Goal: Task Accomplishment & Management: Manage account settings

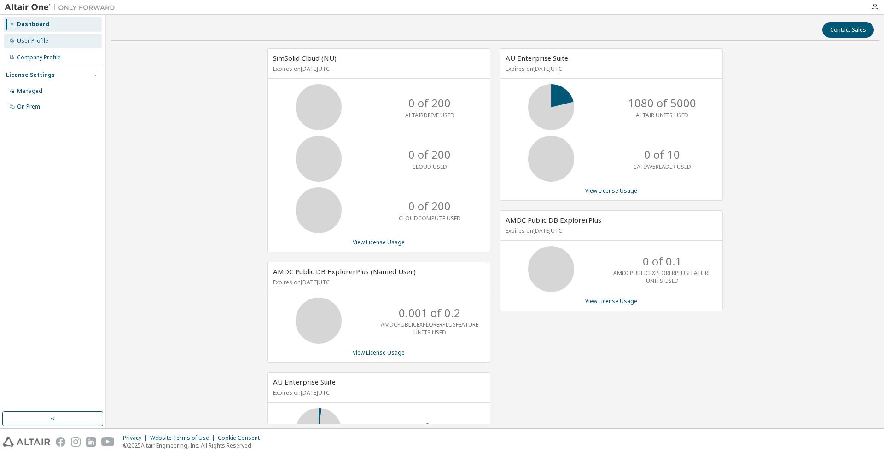
click at [41, 44] on div "User Profile" at bounding box center [32, 40] width 31 height 7
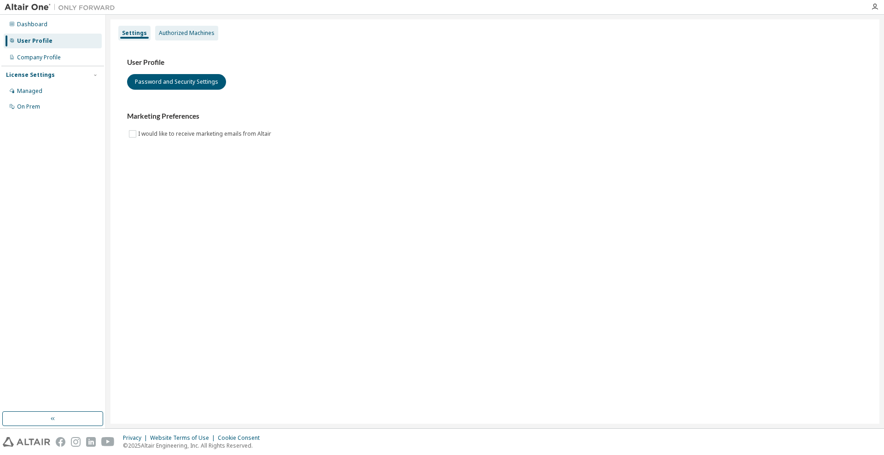
click at [182, 34] on div "Authorized Machines" at bounding box center [187, 32] width 56 height 7
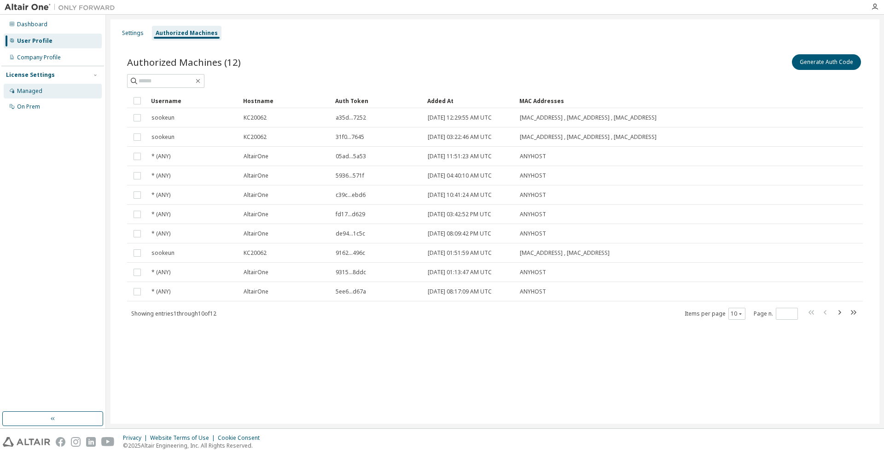
click at [31, 89] on div "Managed" at bounding box center [29, 90] width 25 height 7
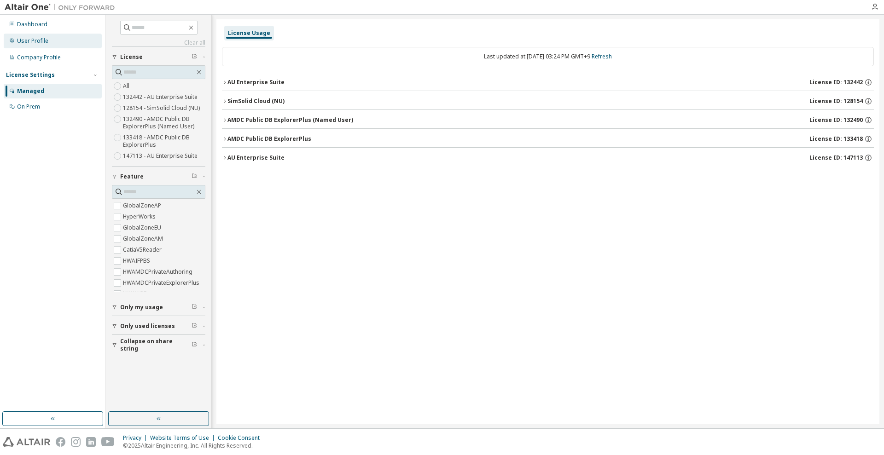
click at [29, 37] on div "User Profile" at bounding box center [32, 40] width 31 height 7
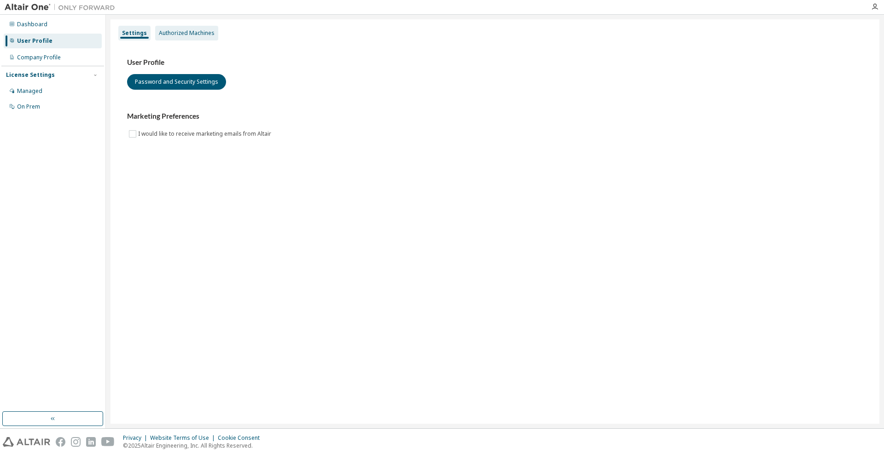
click at [180, 33] on div "Authorized Machines" at bounding box center [187, 32] width 56 height 7
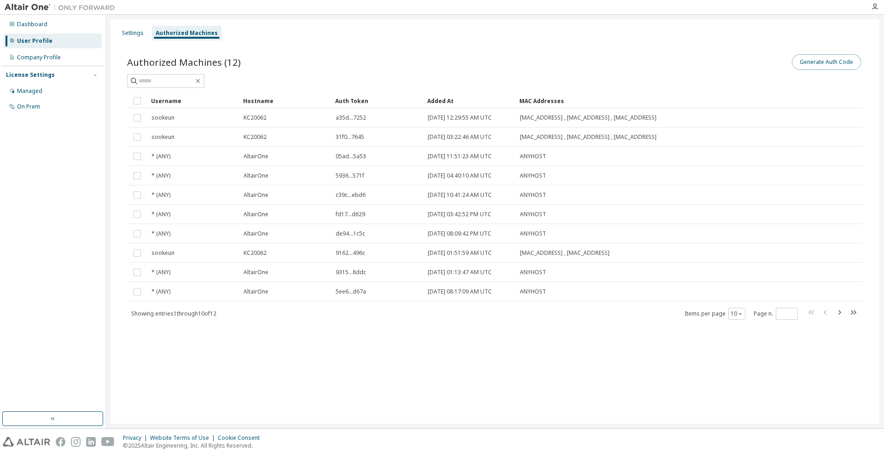
click at [805, 68] on button "Generate Auth Code" at bounding box center [826, 62] width 69 height 16
